Goal: Information Seeking & Learning: Learn about a topic

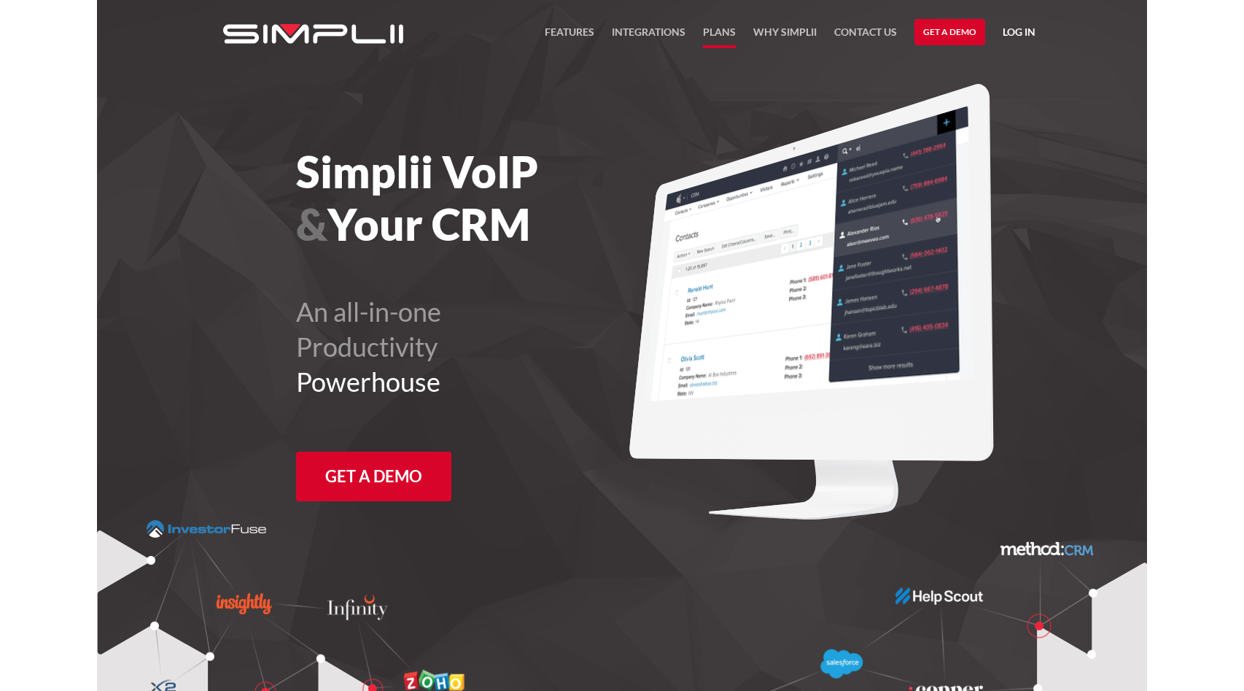
click at [722, 31] on link "Plans" at bounding box center [719, 35] width 33 height 25
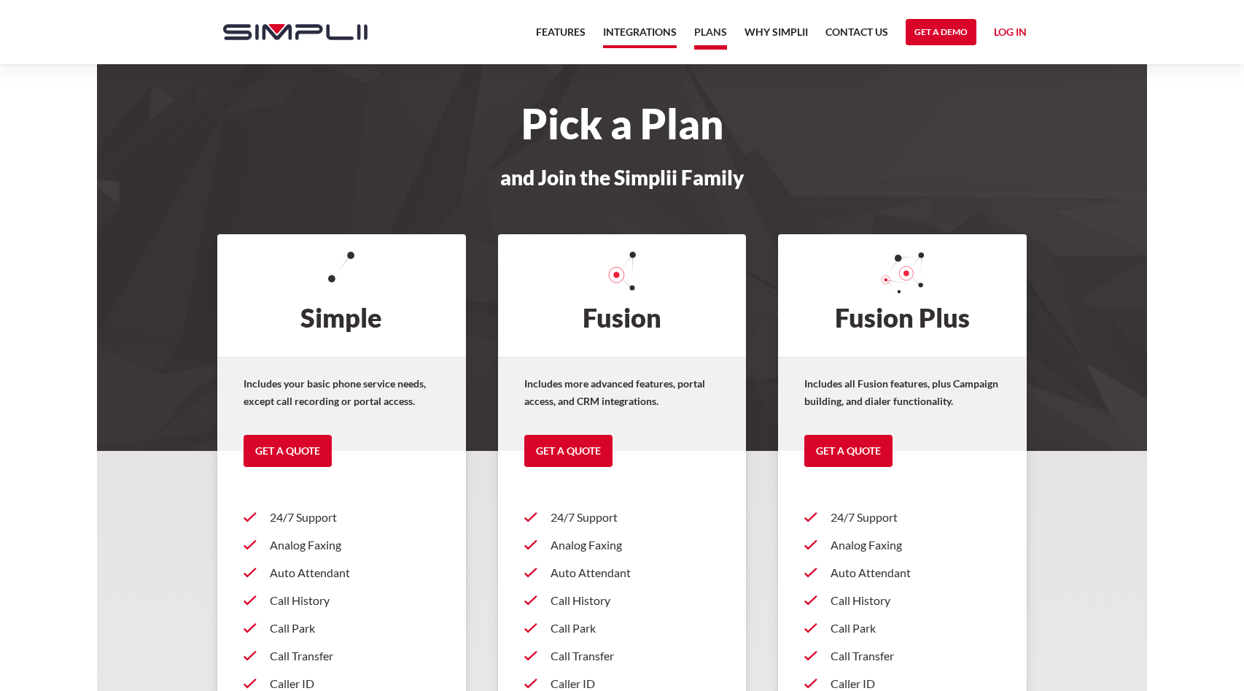
click at [640, 31] on link "Integrations" at bounding box center [640, 35] width 74 height 25
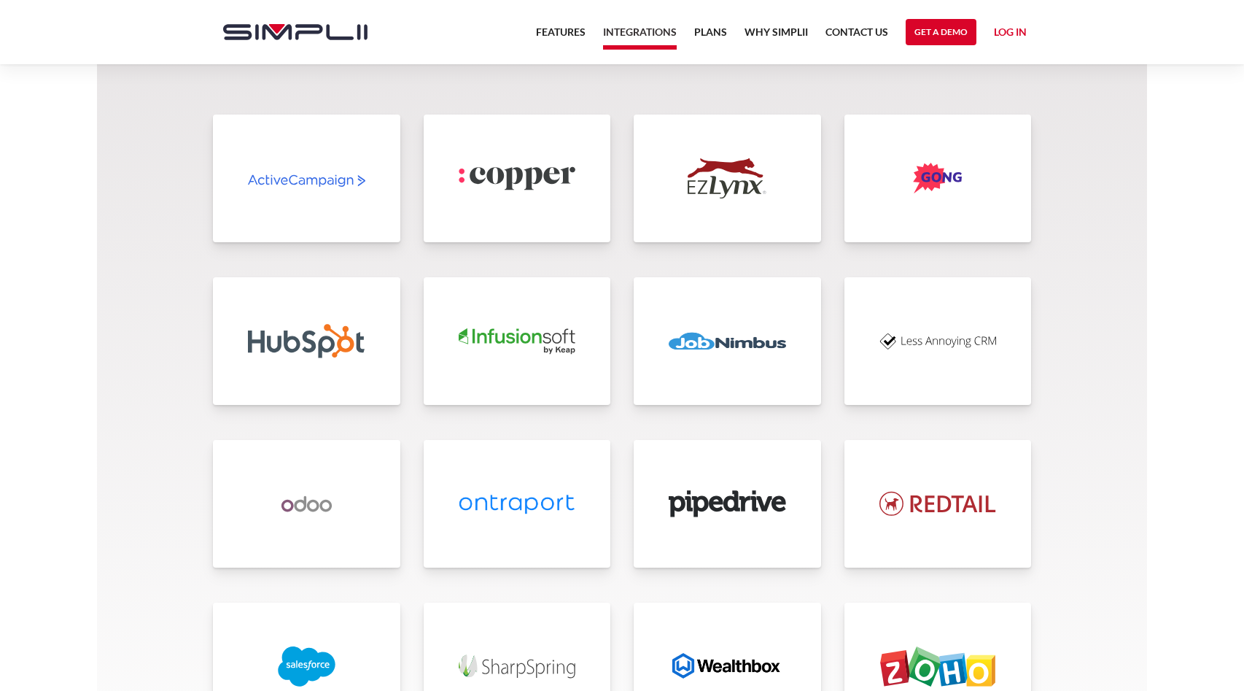
scroll to position [3026, 0]
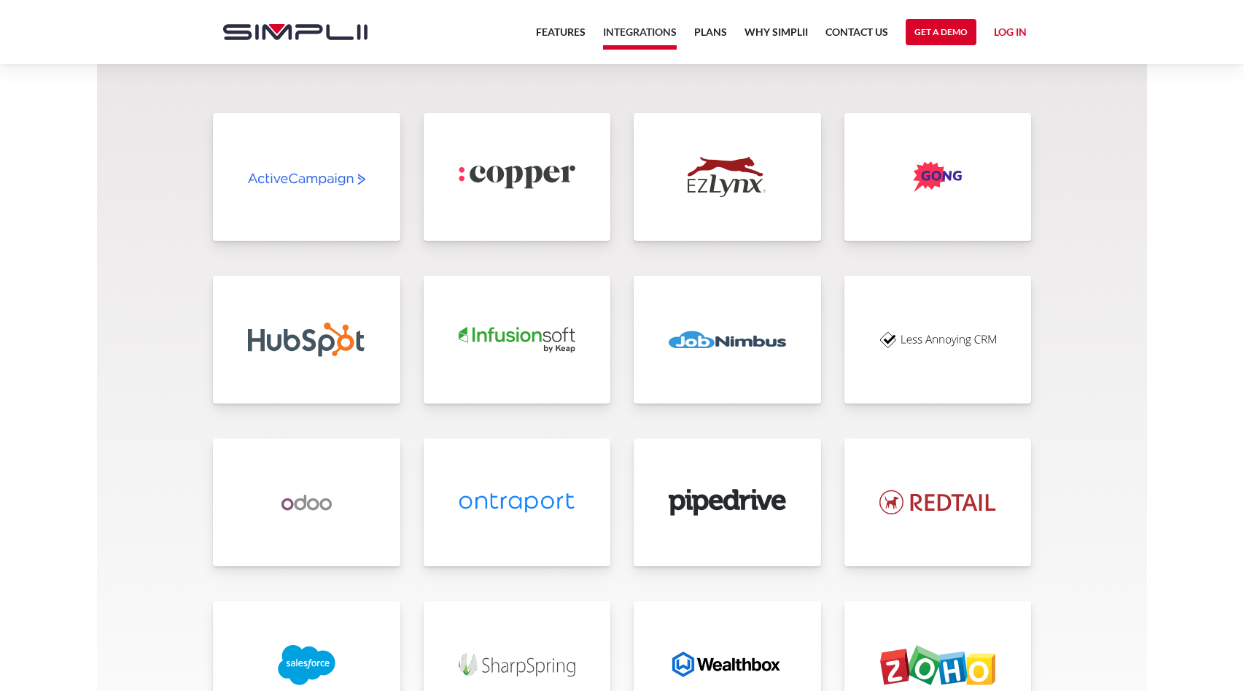
click at [727, 341] on img at bounding box center [727, 339] width 117 height 40
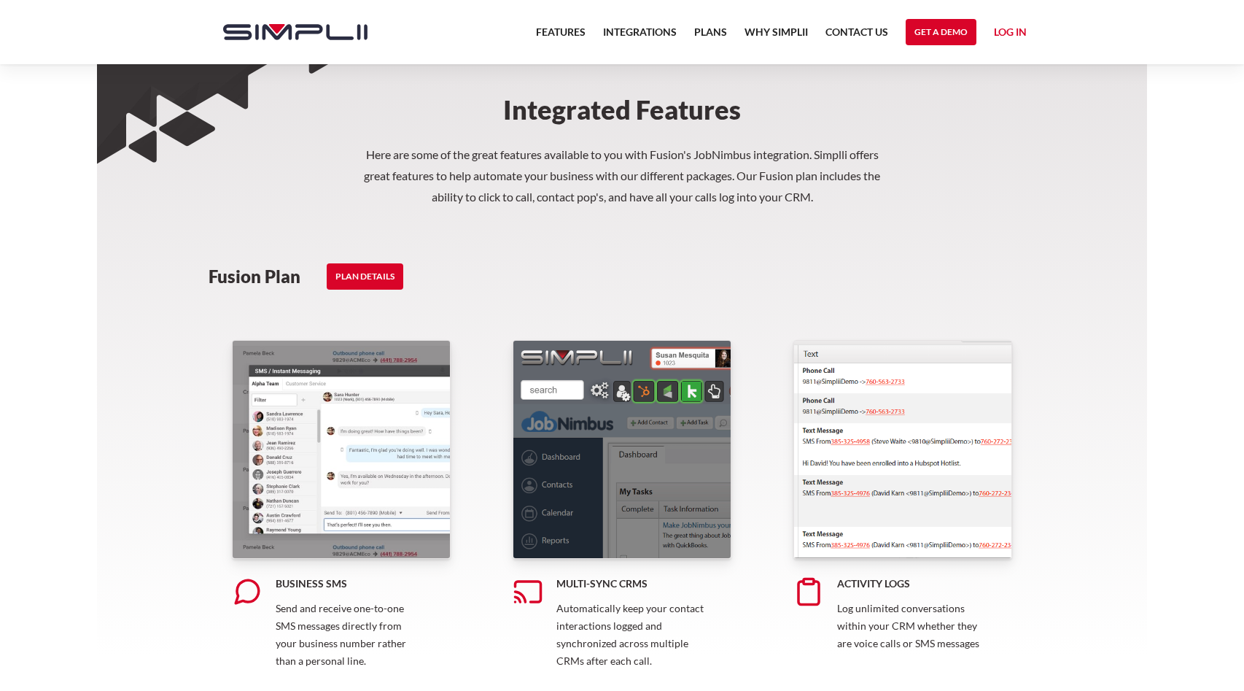
scroll to position [516, 0]
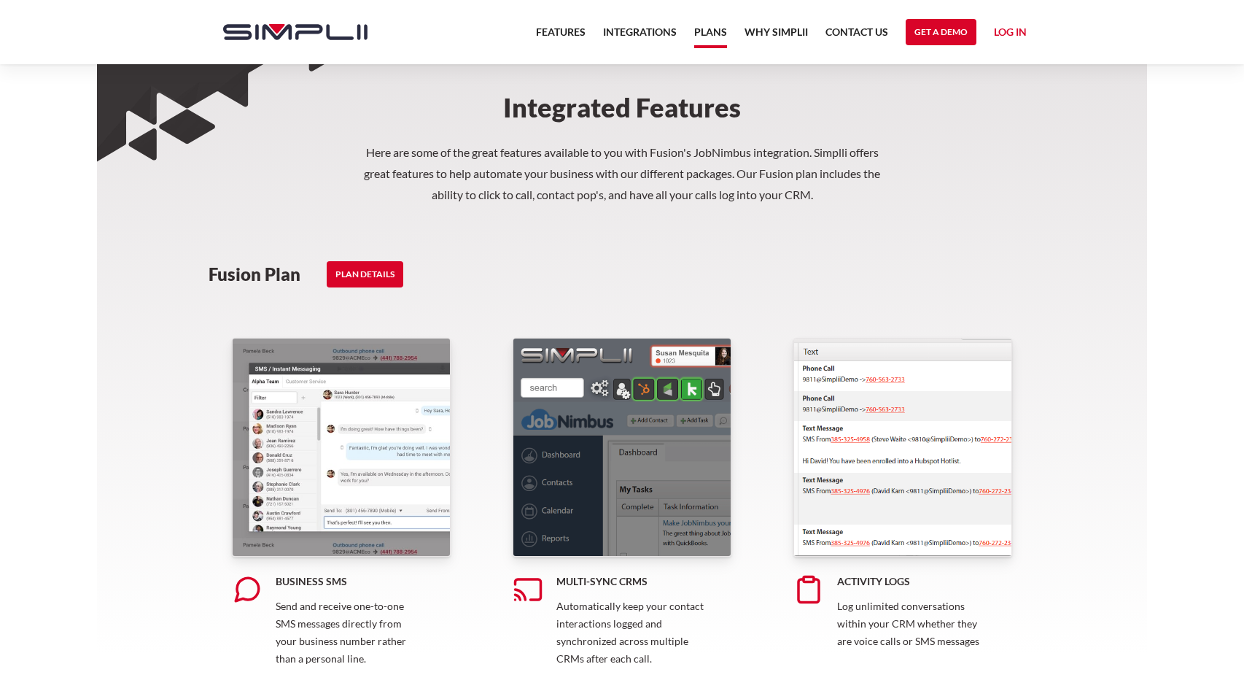
click at [712, 31] on link "Plans" at bounding box center [710, 35] width 33 height 25
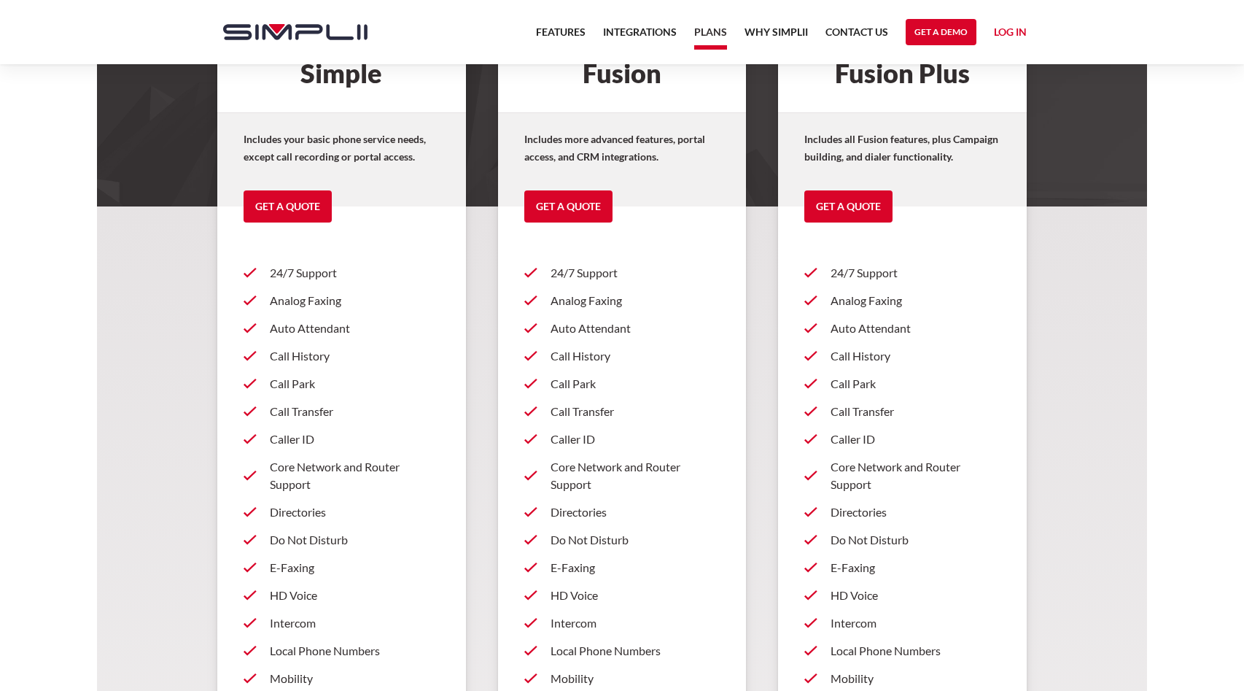
scroll to position [246, 0]
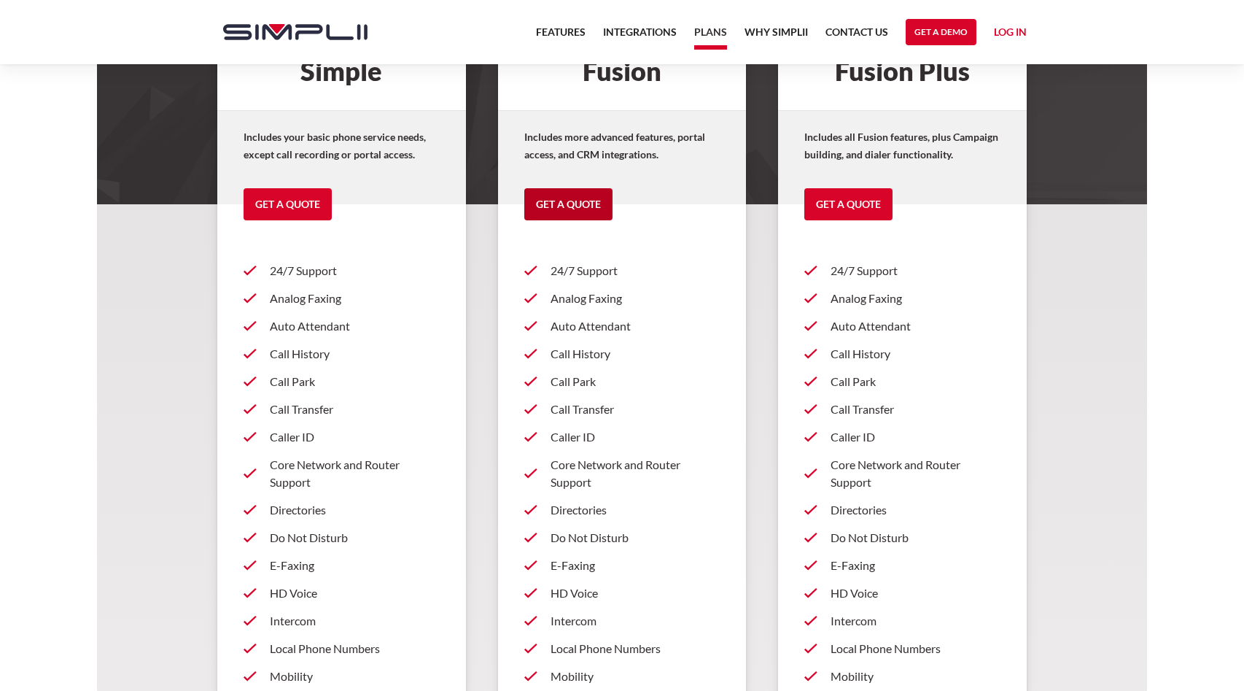
click at [558, 204] on link "Get a Quote" at bounding box center [568, 204] width 88 height 32
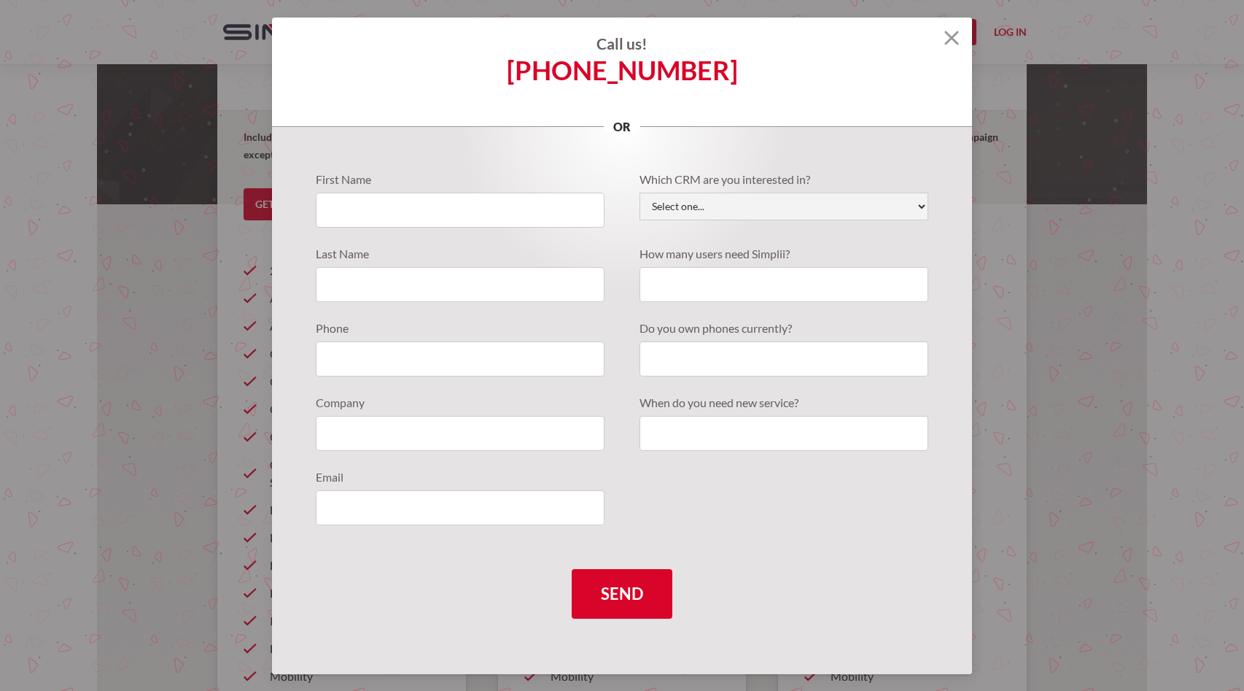
click at [955, 37] on img at bounding box center [951, 38] width 15 height 15
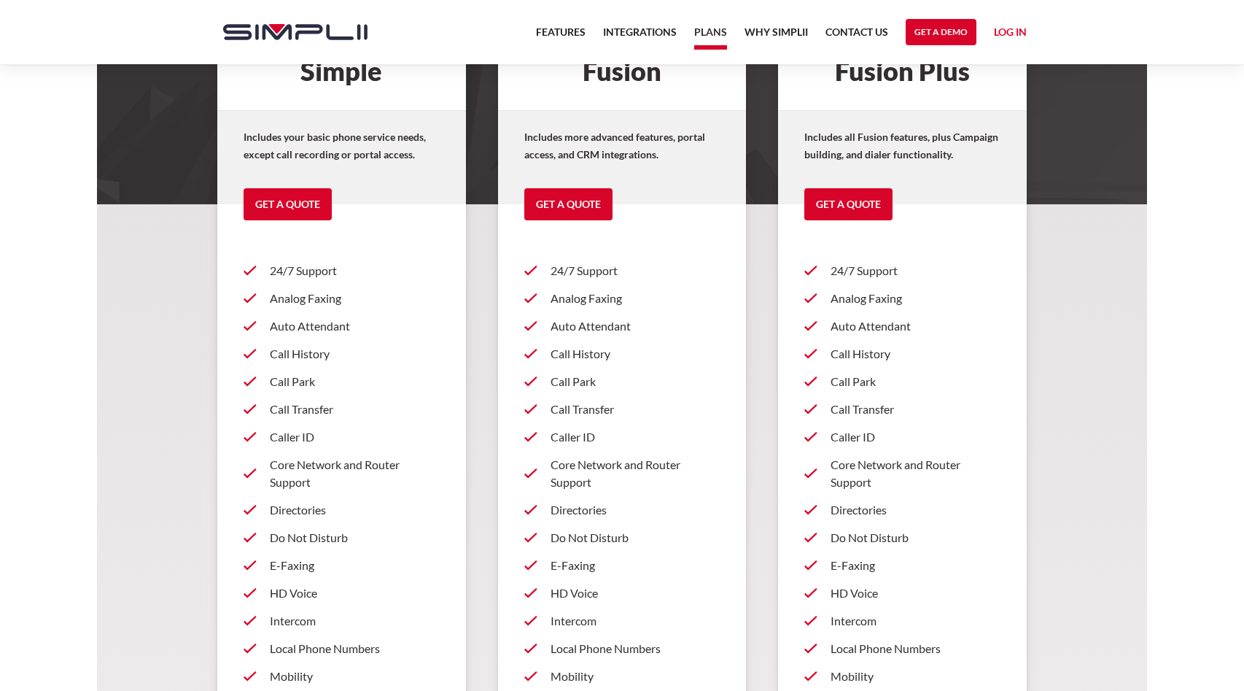
scroll to position [186, 0]
